Goal: Use online tool/utility: Utilize a website feature to perform a specific function

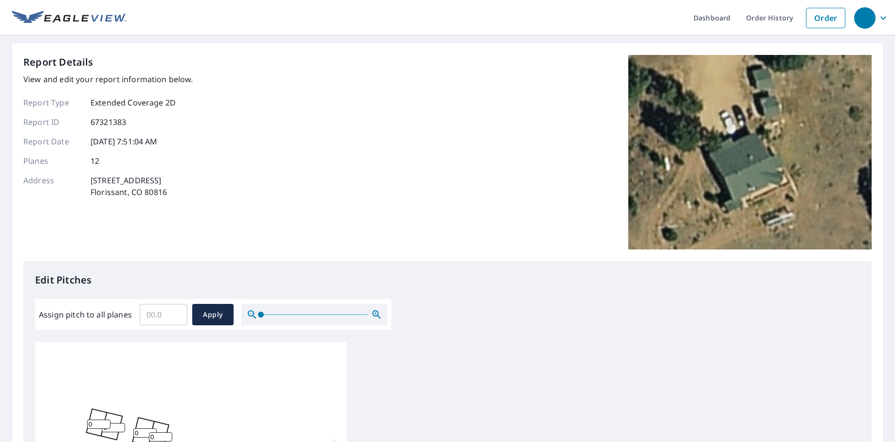
click at [169, 315] on input "Assign pitch to all planes" at bounding box center [164, 314] width 48 height 27
click at [152, 317] on input "Assign pitch to all planes" at bounding box center [164, 314] width 48 height 27
type input "6"
click at [218, 317] on span "Apply" at bounding box center [213, 315] width 26 height 12
type input "6"
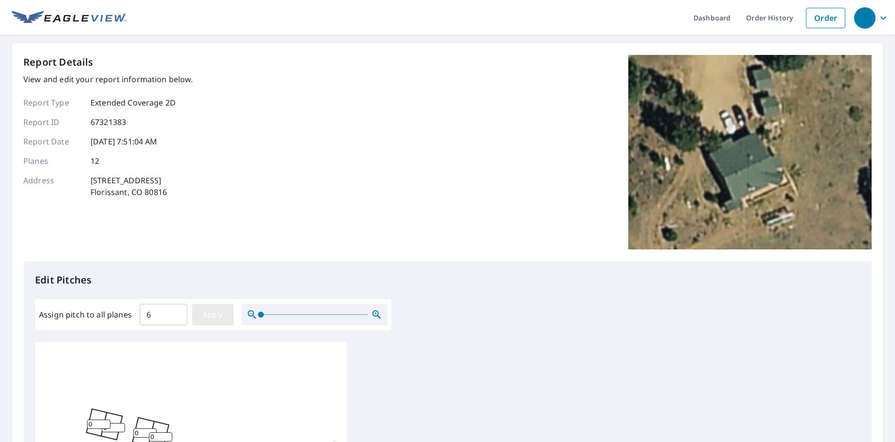
type input "6"
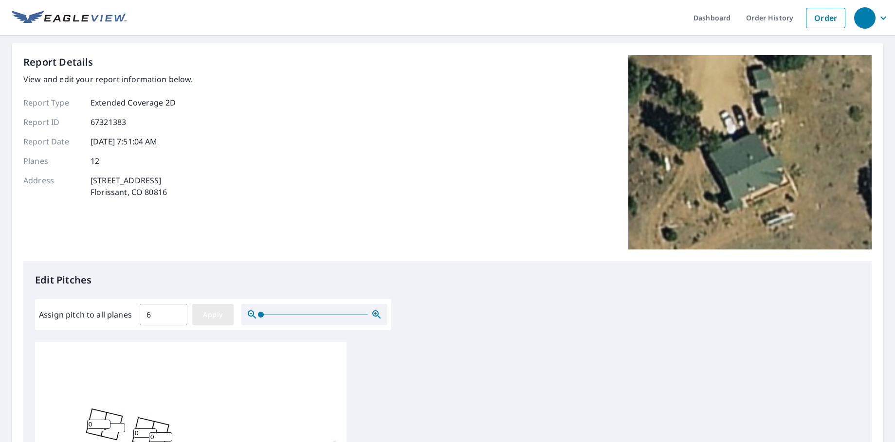
type input "6"
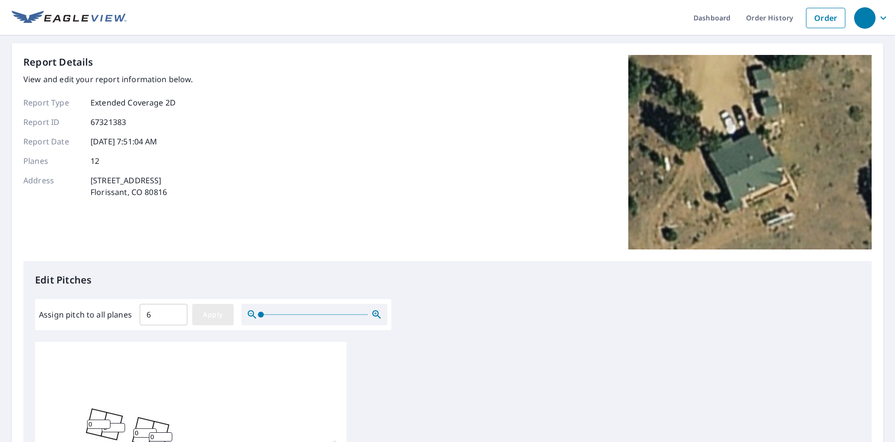
type input "6"
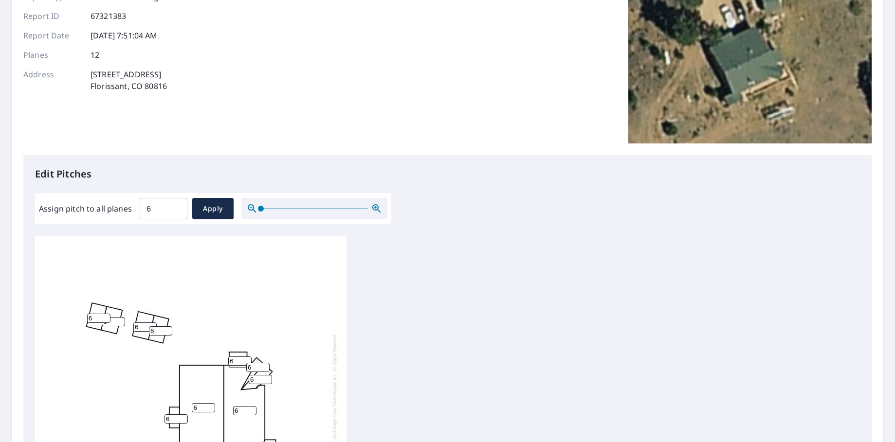
scroll to position [328, 0]
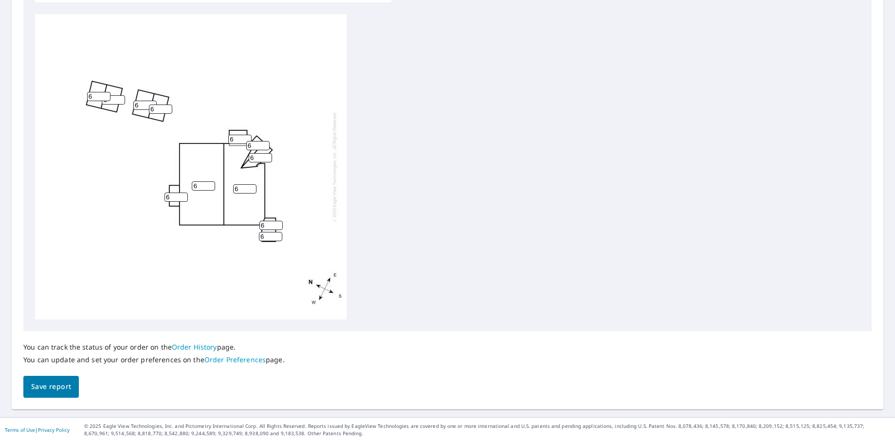
click at [46, 394] on button "Save report" at bounding box center [50, 387] width 55 height 22
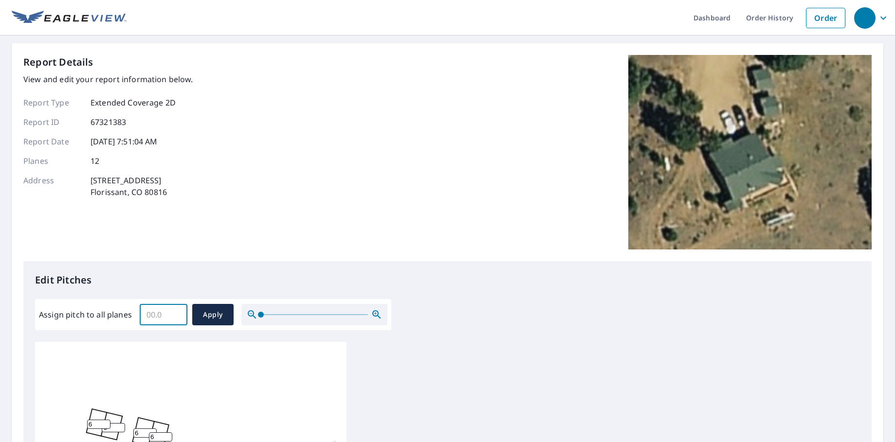
click at [161, 316] on input "Assign pitch to all planes" at bounding box center [164, 314] width 48 height 27
type input "6"
click at [223, 320] on span "Apply" at bounding box center [213, 315] width 26 height 12
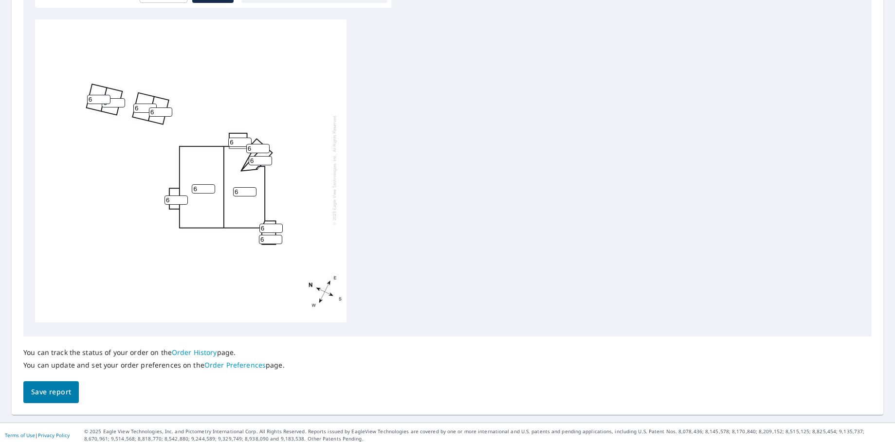
scroll to position [328, 0]
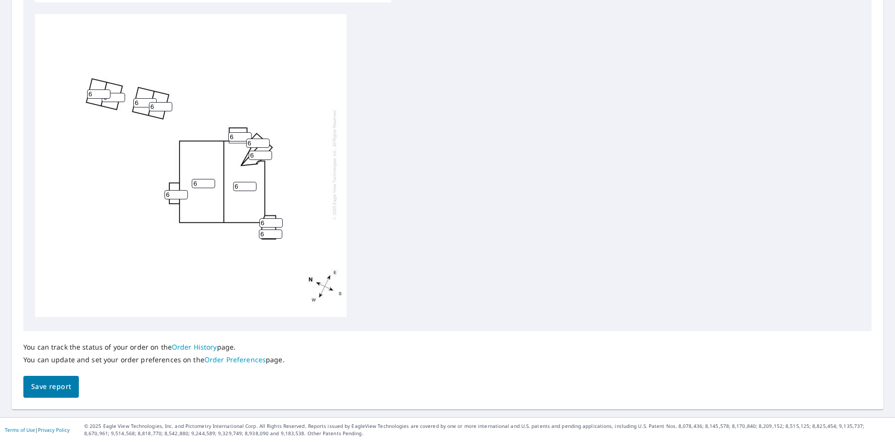
click at [58, 386] on span "Save report" at bounding box center [51, 387] width 40 height 12
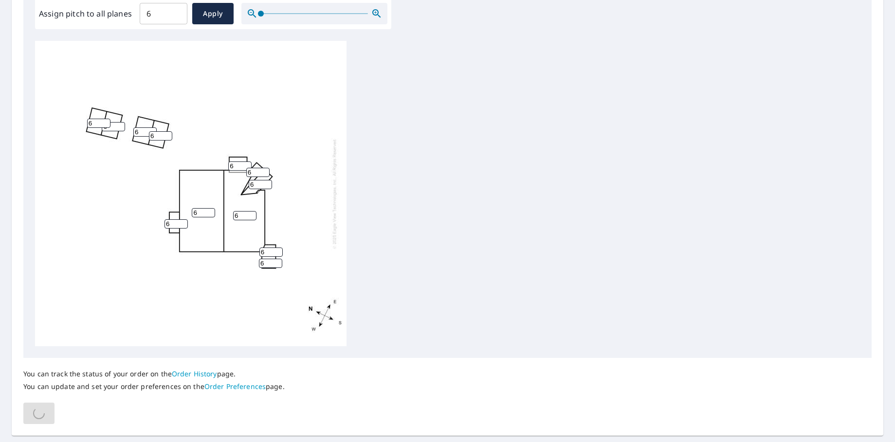
scroll to position [328, 0]
